Goal: Task Accomplishment & Management: Complete application form

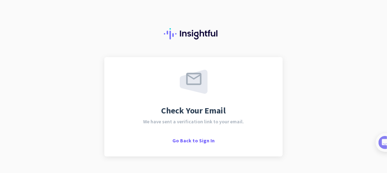
click at [323, 99] on div "Check Your Email We have sent a verification link to your email. Go Back to Sig…" at bounding box center [193, 86] width 387 height 173
click at [205, 107] on span "Check Your Email" at bounding box center [193, 110] width 64 height 8
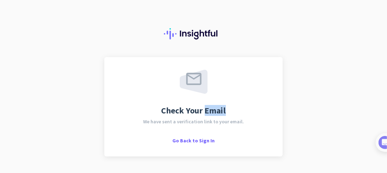
click at [205, 107] on span "Check Your Email" at bounding box center [193, 110] width 64 height 8
click at [200, 141] on span "Go Back to Sign In" at bounding box center [193, 140] width 42 height 6
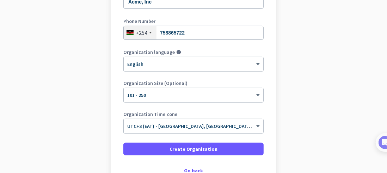
scroll to position [127, 0]
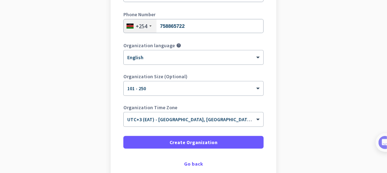
click at [381, 170] on app-onboarding-organization "Create Organization Note: You can always change this later, or support multiple…" at bounding box center [193, 72] width 387 height 284
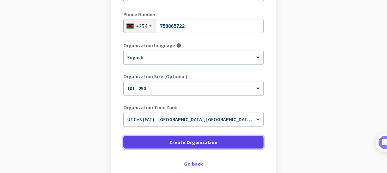
click at [241, 138] on span at bounding box center [193, 142] width 140 height 17
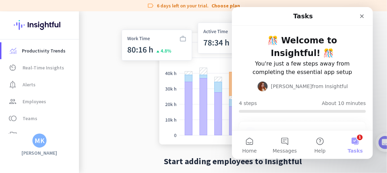
click at [356, 145] on button "1 Tasks" at bounding box center [354, 145] width 35 height 28
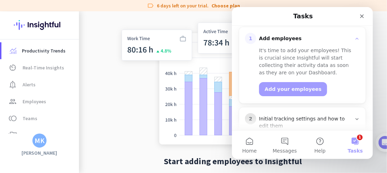
scroll to position [91, 0]
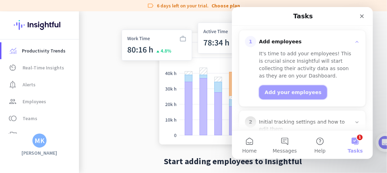
click at [274, 90] on button "Add your employees" at bounding box center [293, 92] width 68 height 14
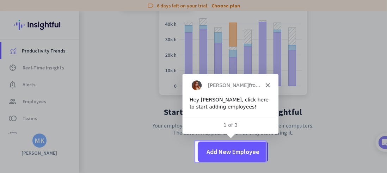
scroll to position [49, 0]
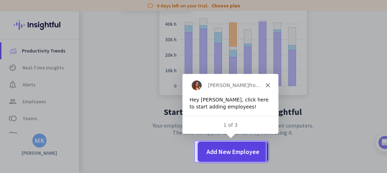
click at [218, 149] on span "Add New Employee" at bounding box center [232, 151] width 53 height 9
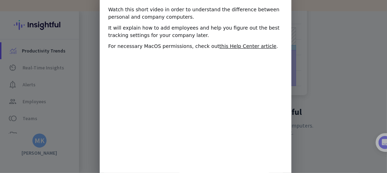
scroll to position [0, 0]
click at [336, 137] on div "Product tour overlay" at bounding box center [193, 86] width 387 height 173
click at [344, 62] on div "Product tour overlay" at bounding box center [193, 86] width 387 height 173
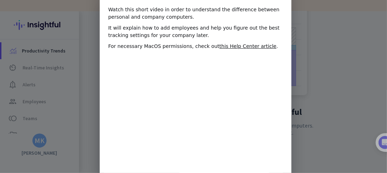
click at [344, 62] on div "Product tour overlay" at bounding box center [193, 86] width 387 height 173
click at [234, 44] on link "this Help Center article" at bounding box center [247, 46] width 57 height 6
click at [338, 111] on div "Product tour overlay" at bounding box center [193, 86] width 387 height 173
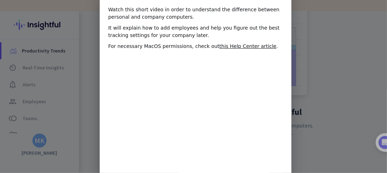
click at [338, 111] on div "Product tour overlay" at bounding box center [193, 86] width 387 height 173
click at [285, 163] on div "Watch this short video in order to understand the difference between personal a…" at bounding box center [195, 89] width 192 height 167
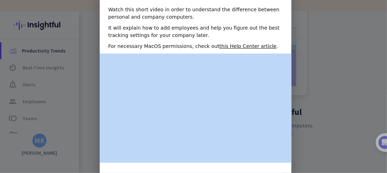
click at [285, 163] on div "Watch this short video in order to understand the difference between personal a…" at bounding box center [195, 89] width 192 height 167
click at [287, 166] on div "Watch this short video in order to understand the difference between personal a…" at bounding box center [195, 89] width 192 height 167
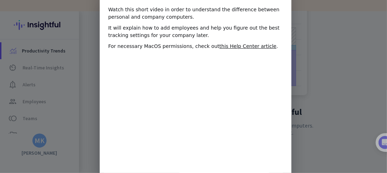
click at [287, 166] on div "Watch this short video in order to understand the difference between personal a…" at bounding box center [195, 89] width 192 height 167
click at [381, 136] on div "Product tour overlay" at bounding box center [193, 86] width 387 height 173
